Goal: Navigation & Orientation: Understand site structure

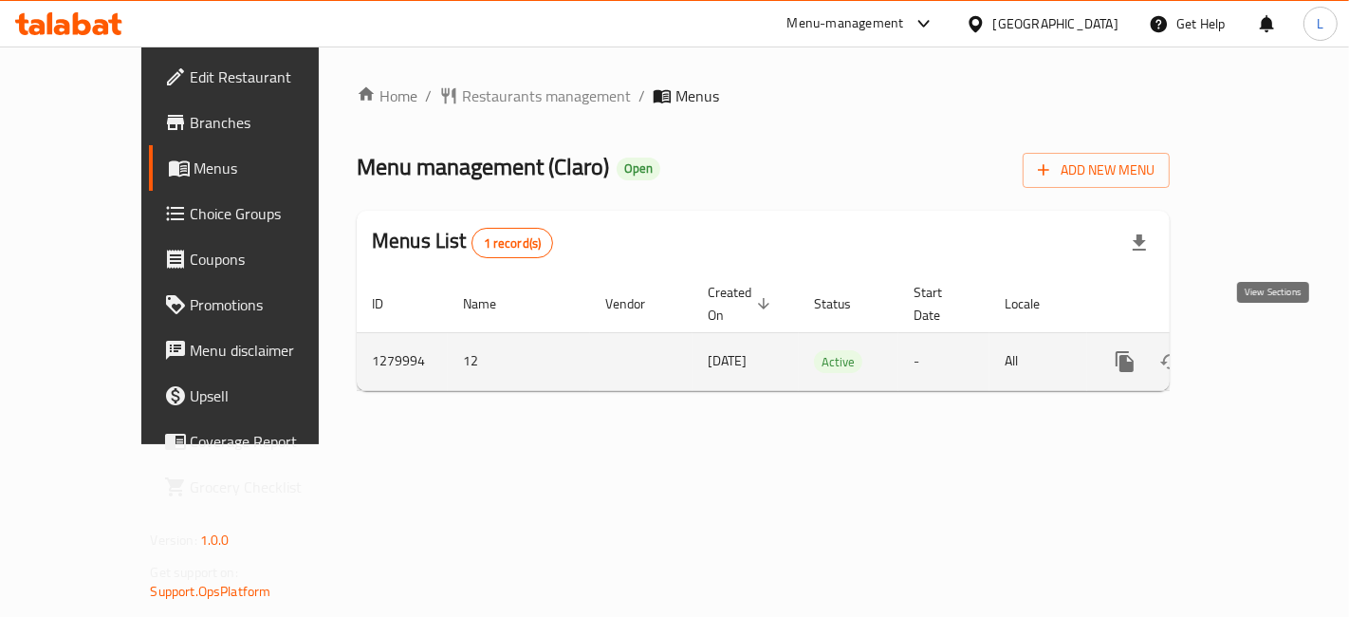
click at [1266, 350] on icon "enhanced table" at bounding box center [1261, 361] width 23 height 23
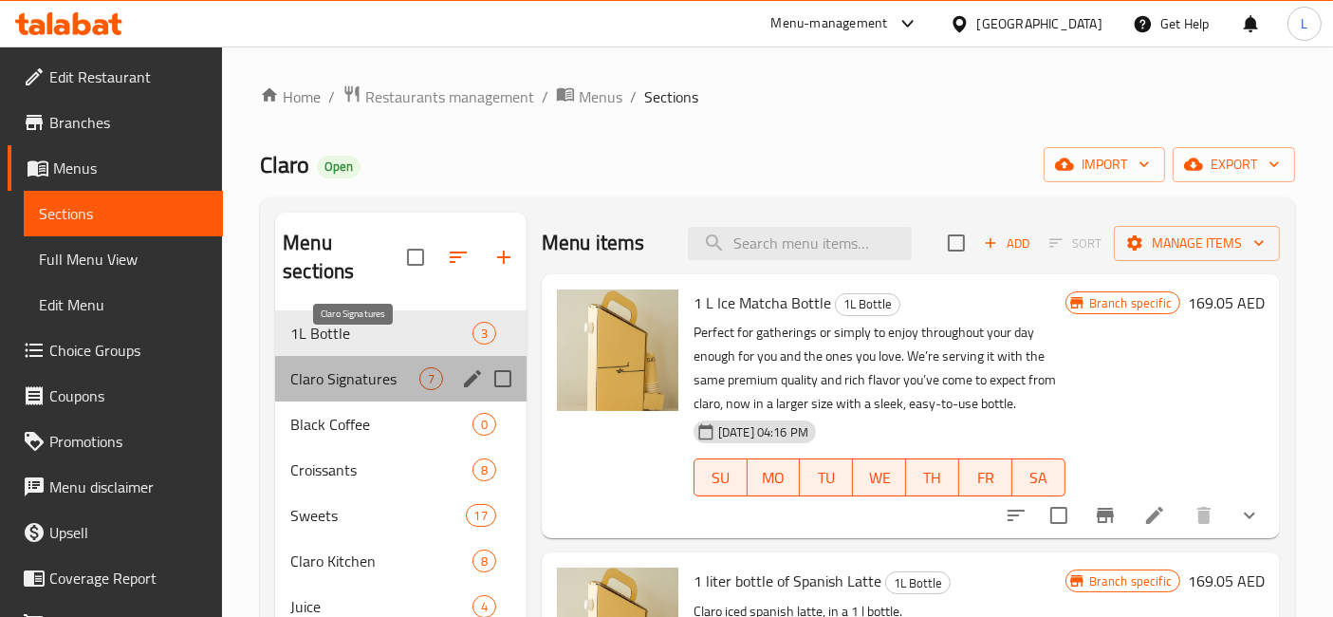
click at [329, 367] on span "Claro Signatures" at bounding box center [354, 378] width 129 height 23
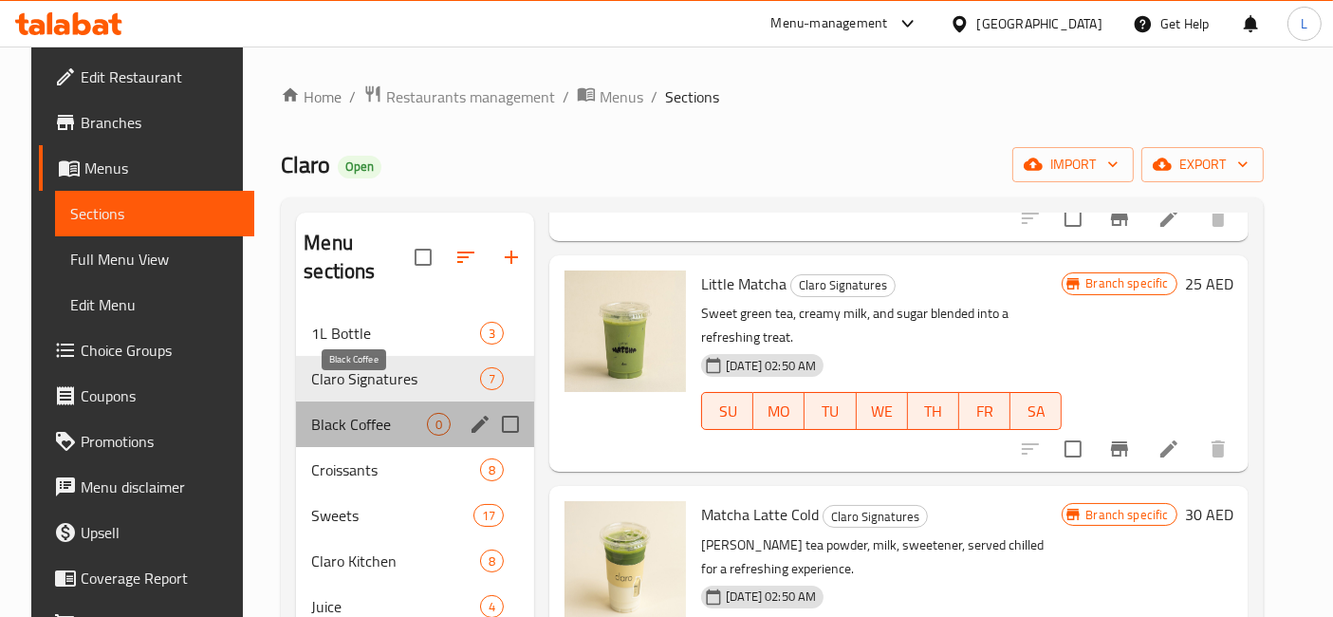
click at [336, 413] on span "Black Coffee" at bounding box center [369, 424] width 116 height 23
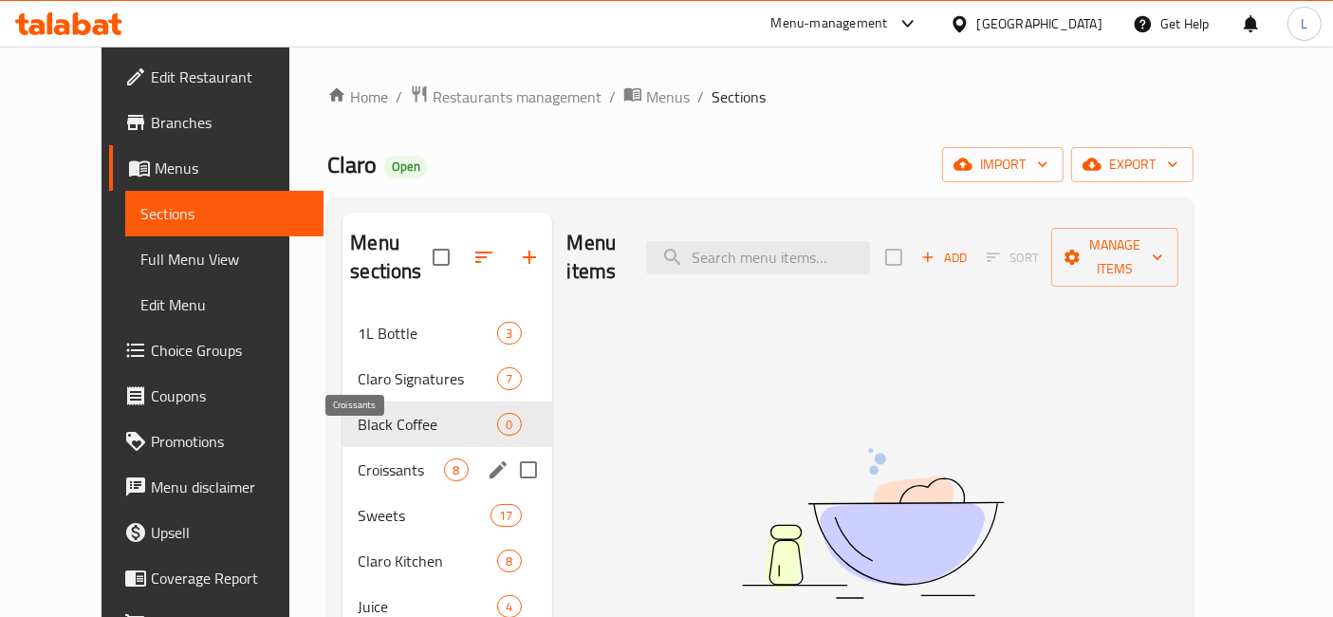
click at [360, 458] on span "Croissants" at bounding box center [401, 469] width 86 height 23
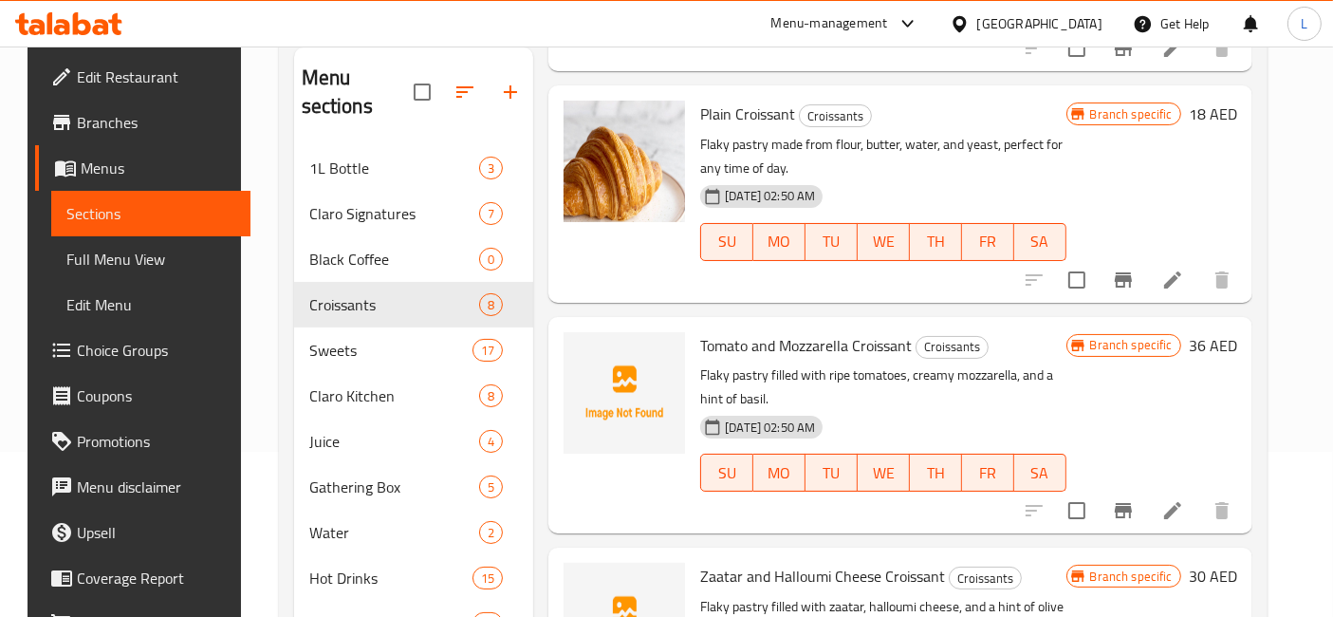
scroll to position [211, 0]
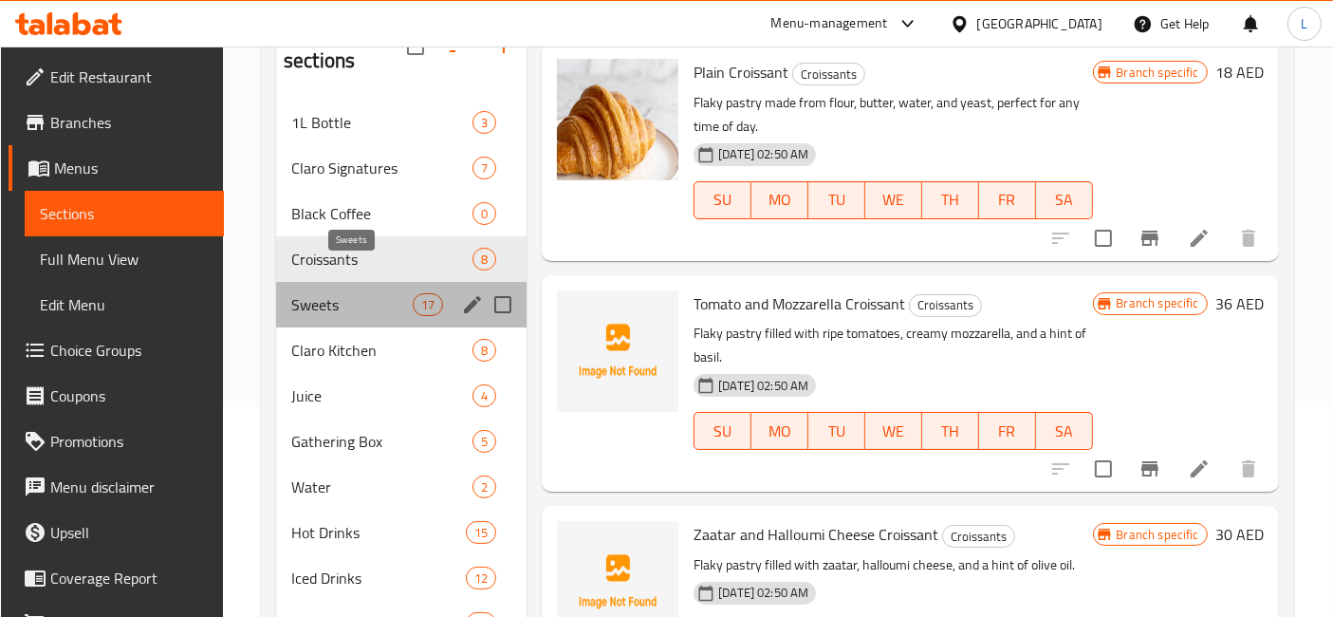
click at [333, 293] on span "Sweets" at bounding box center [351, 304] width 121 height 23
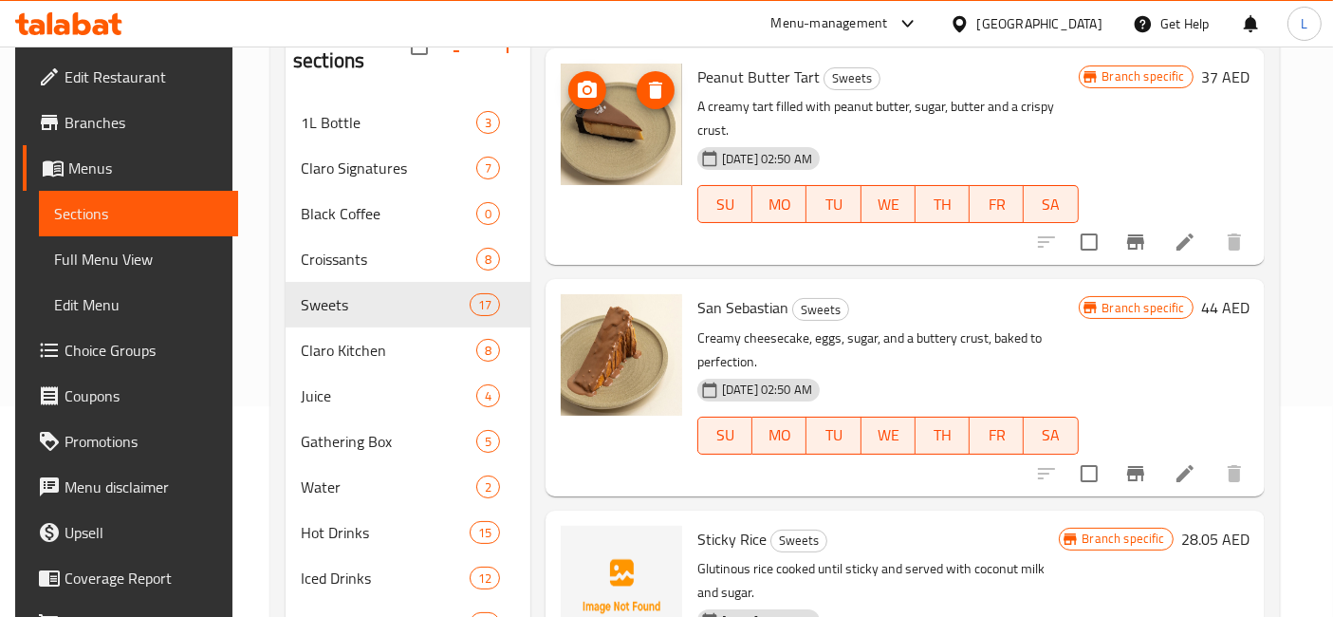
scroll to position [2634, 0]
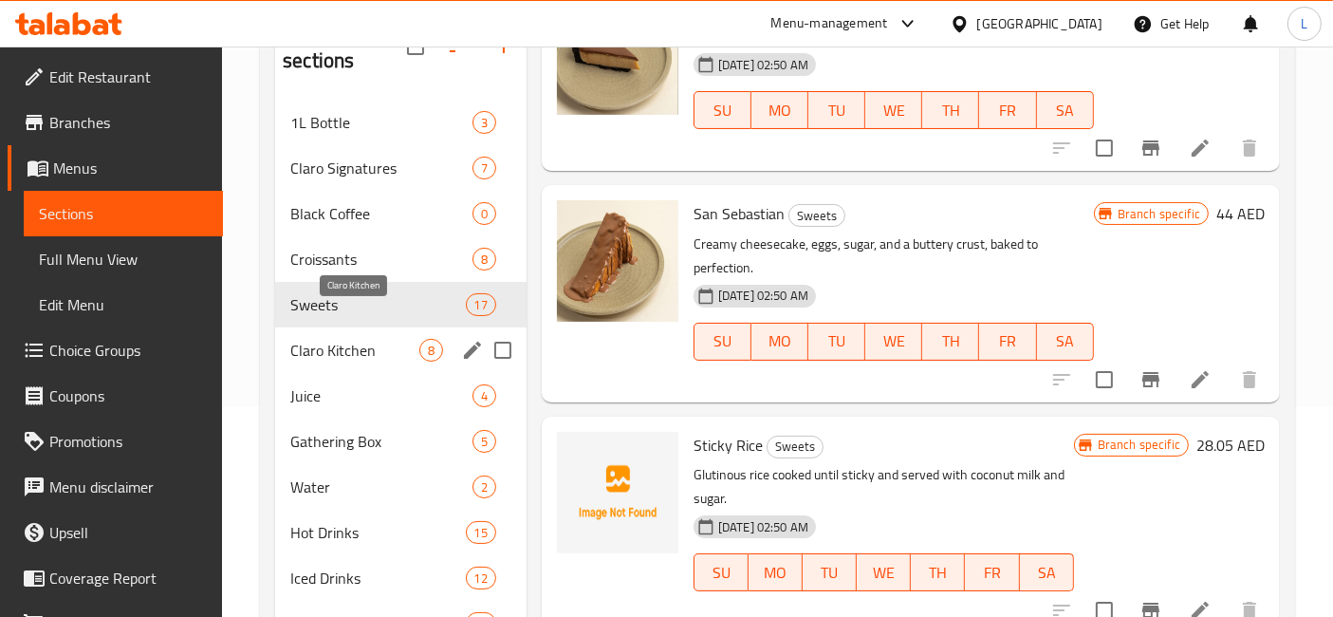
click at [323, 339] on span "Claro Kitchen" at bounding box center [354, 350] width 129 height 23
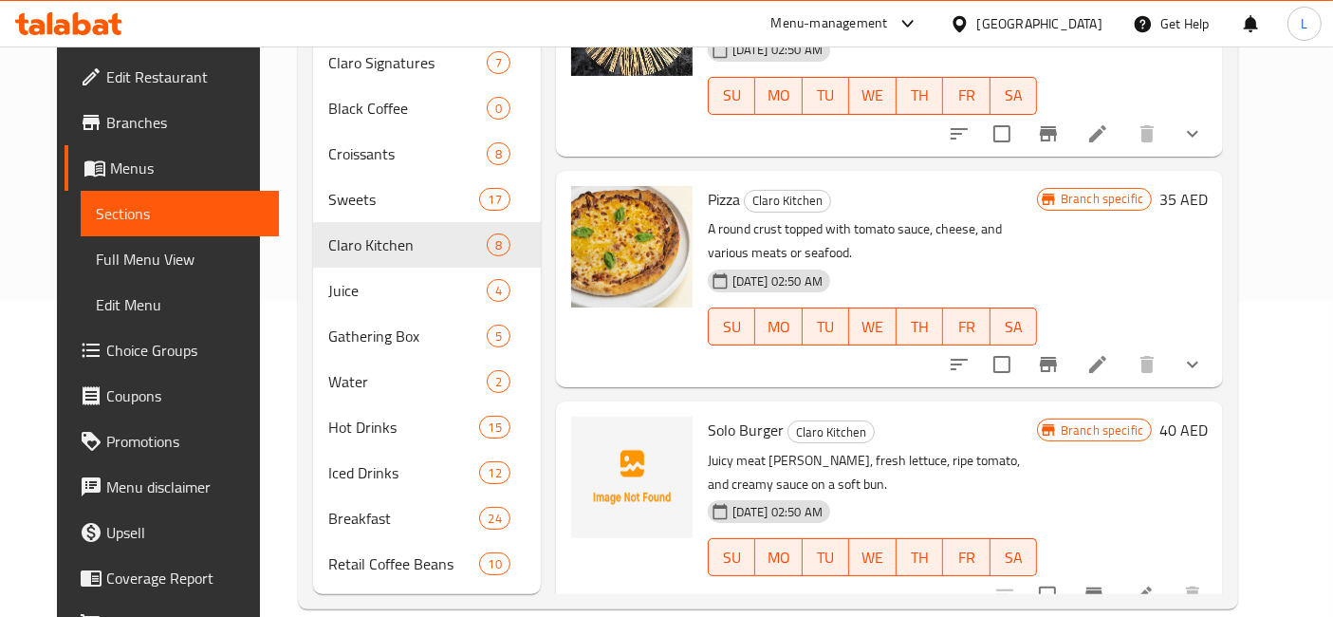
scroll to position [317, 0]
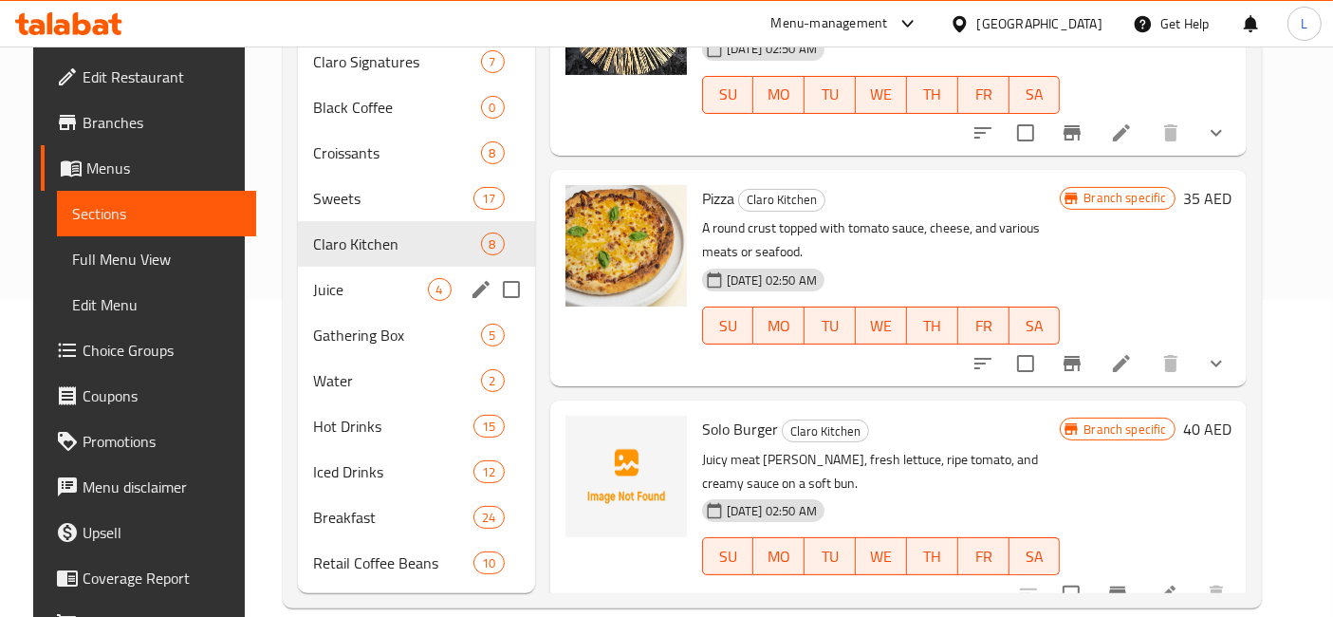
click at [317, 278] on span "Juice" at bounding box center [370, 289] width 115 height 23
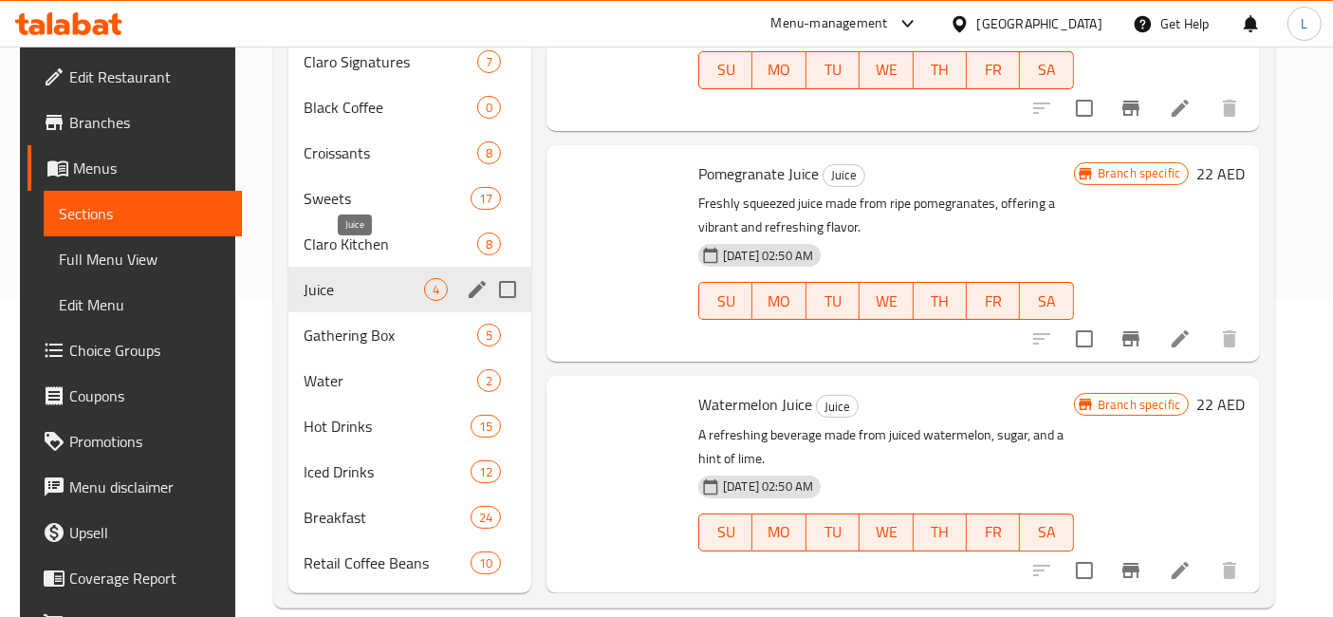
scroll to position [303, 0]
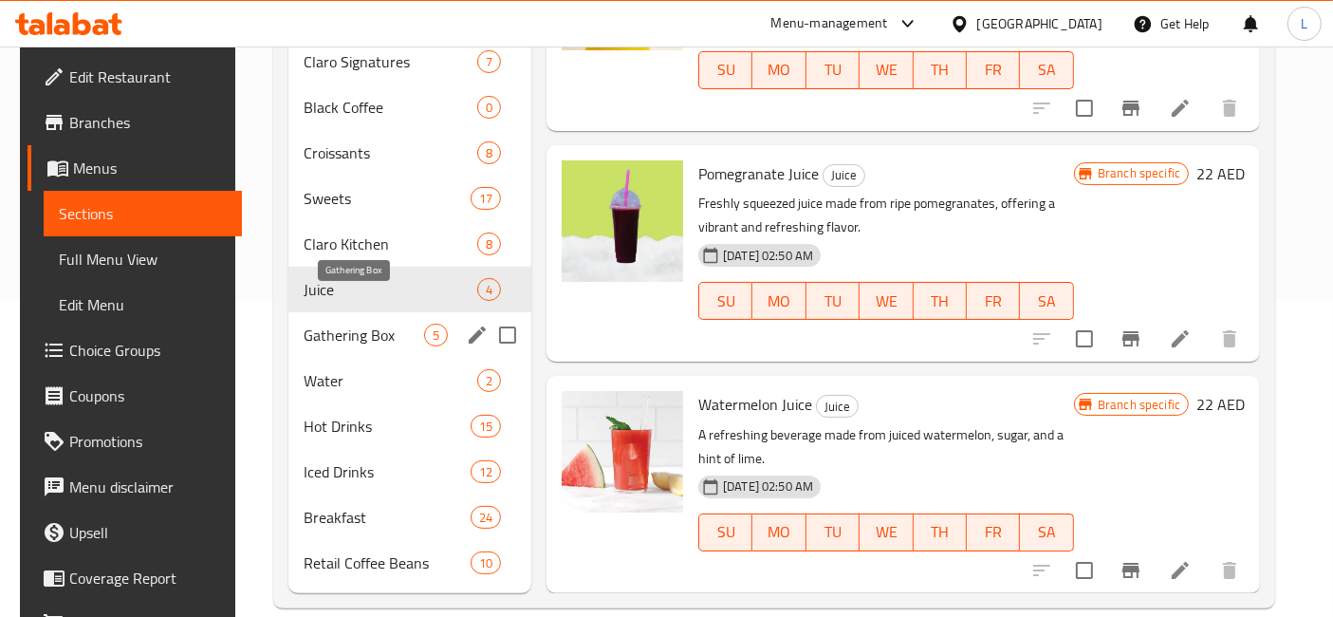
click at [319, 323] on span "Gathering Box" at bounding box center [364, 334] width 120 height 23
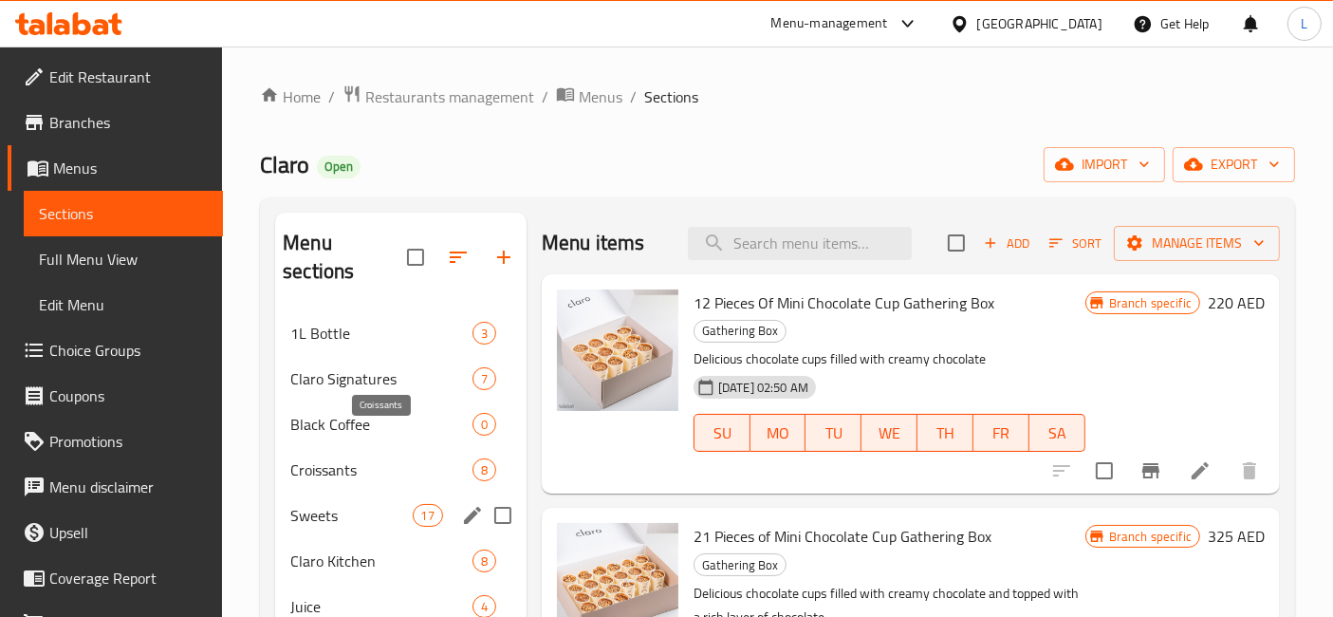
scroll to position [317, 0]
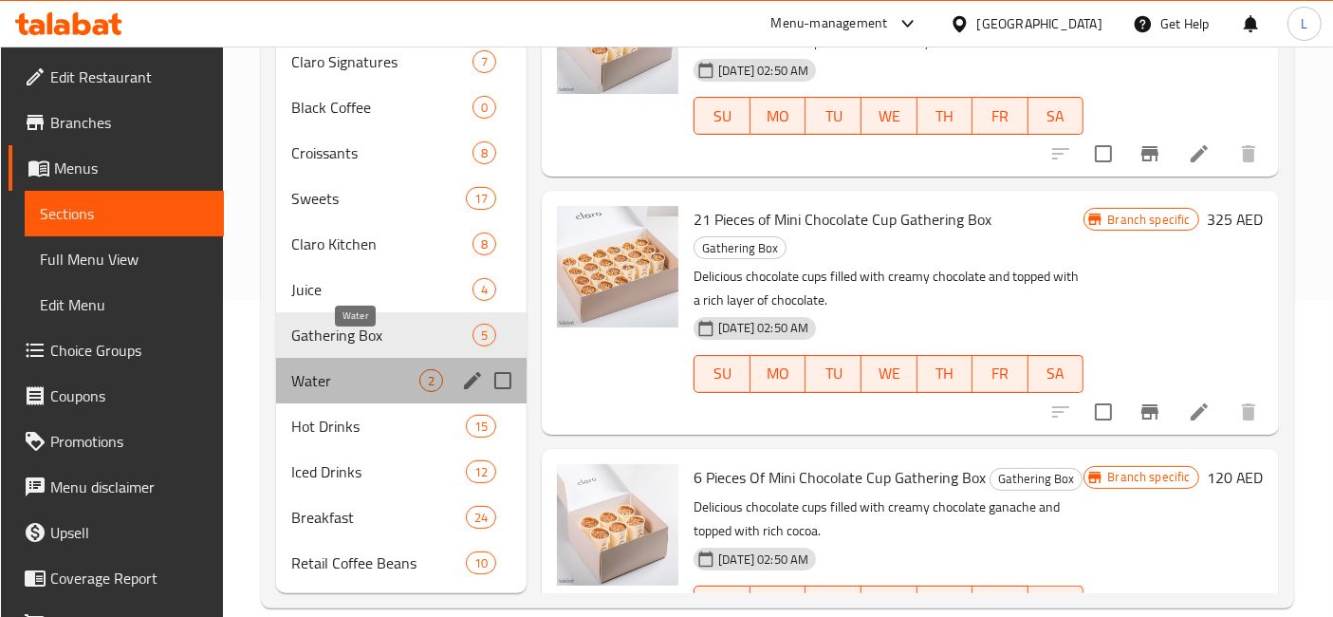
click at [304, 369] on span "Water" at bounding box center [355, 380] width 128 height 23
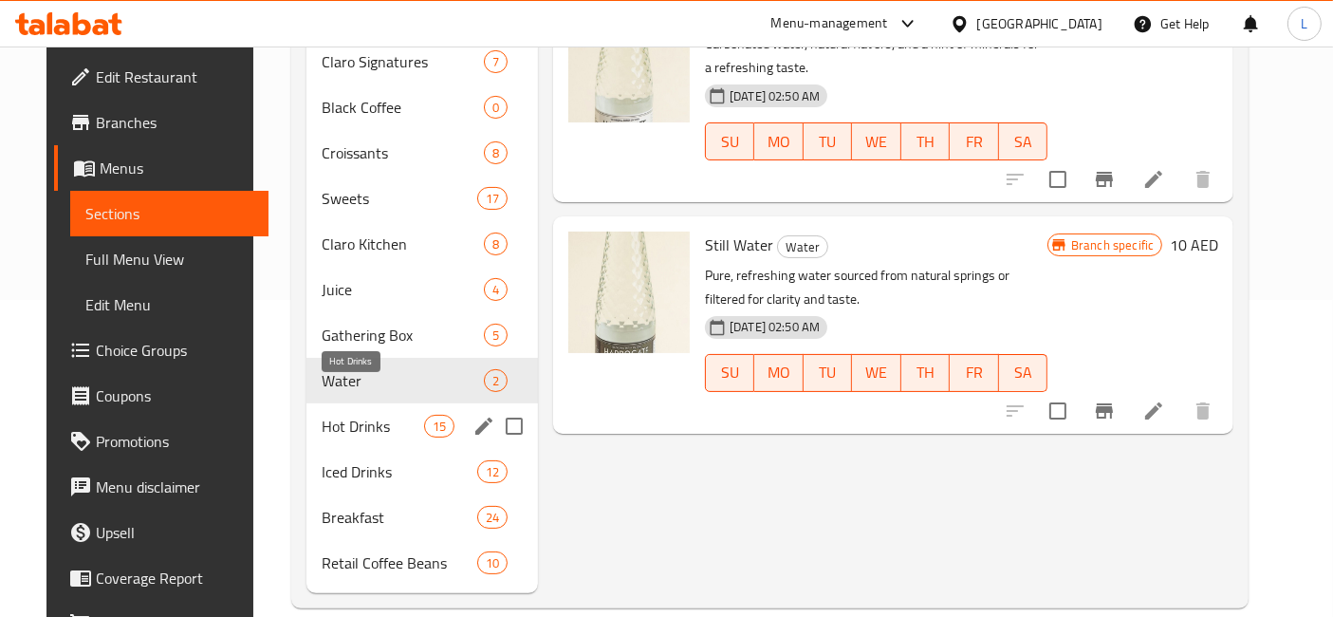
click at [322, 415] on span "Hot Drinks" at bounding box center [373, 426] width 102 height 23
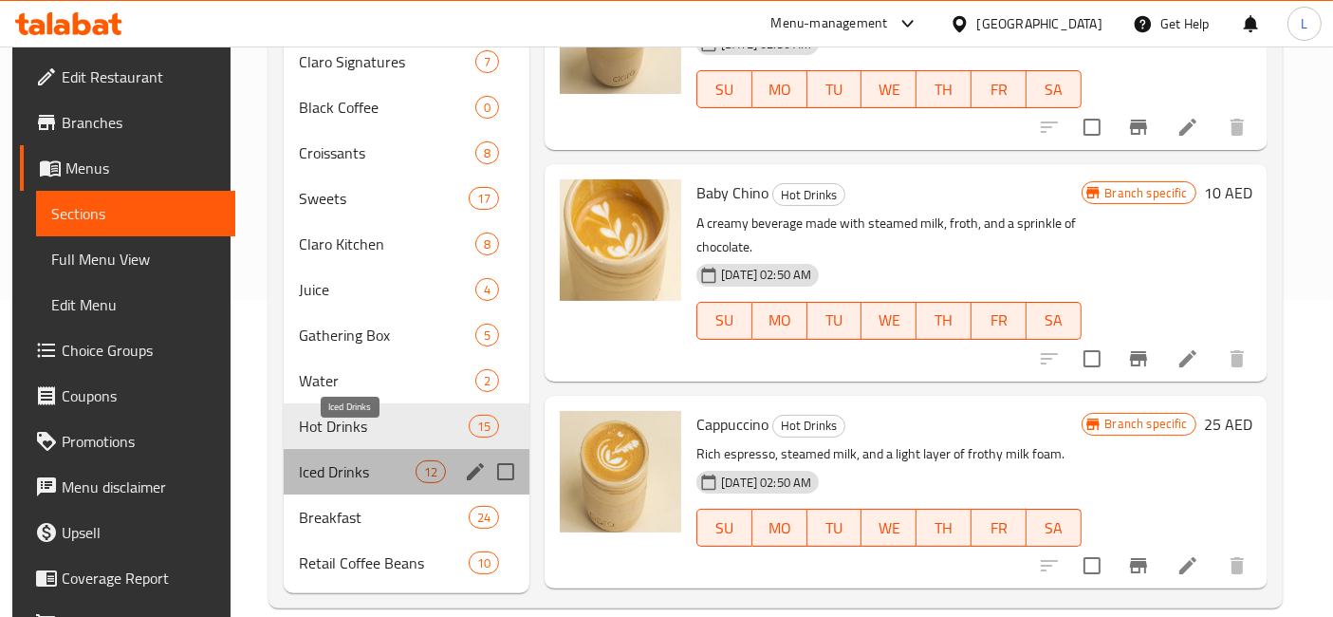
click at [330, 460] on span "Iced Drinks" at bounding box center [357, 471] width 117 height 23
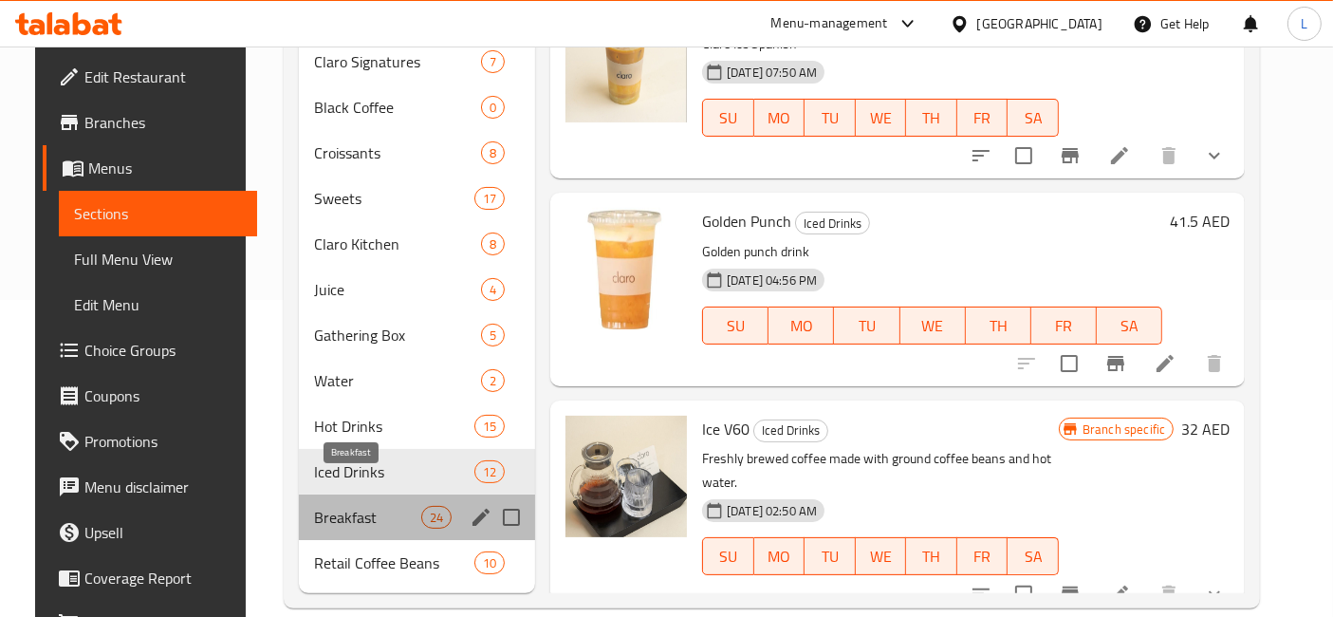
click at [344, 506] on span "Breakfast" at bounding box center [367, 517] width 107 height 23
